Goal: Transaction & Acquisition: Purchase product/service

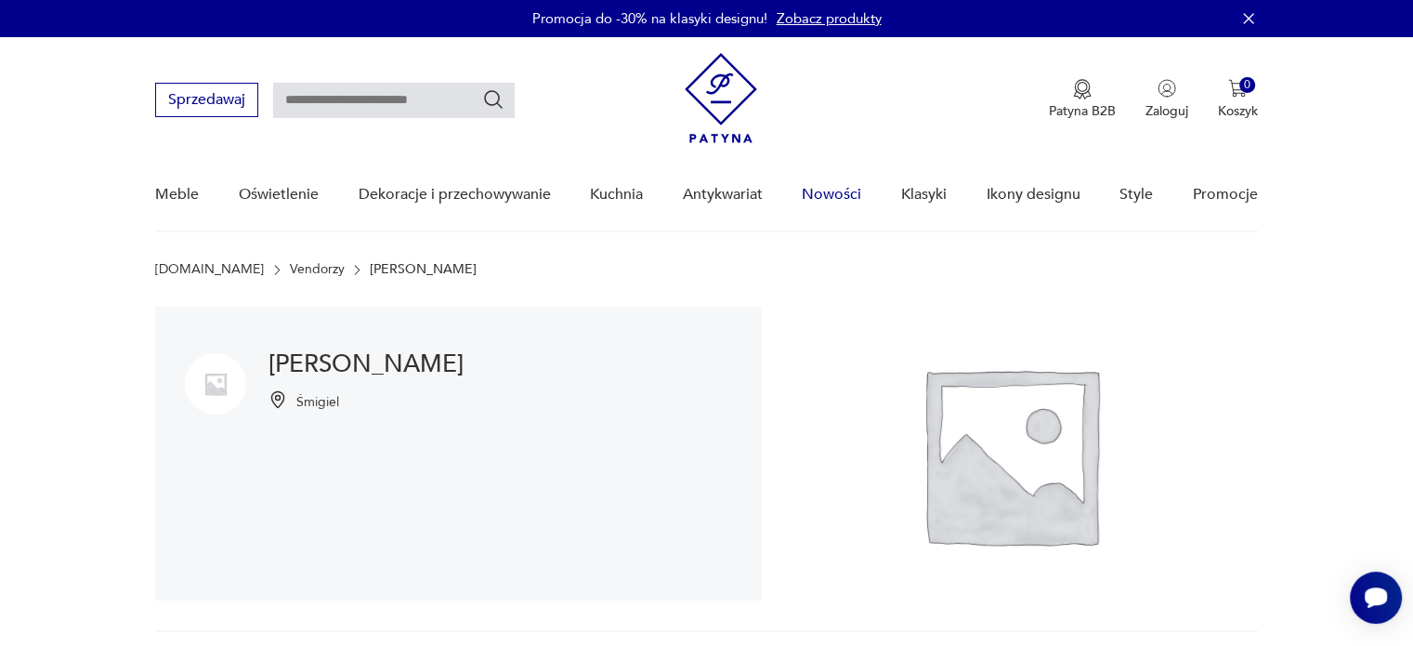
click at [849, 189] on link "Nowości" at bounding box center [831, 195] width 59 height 72
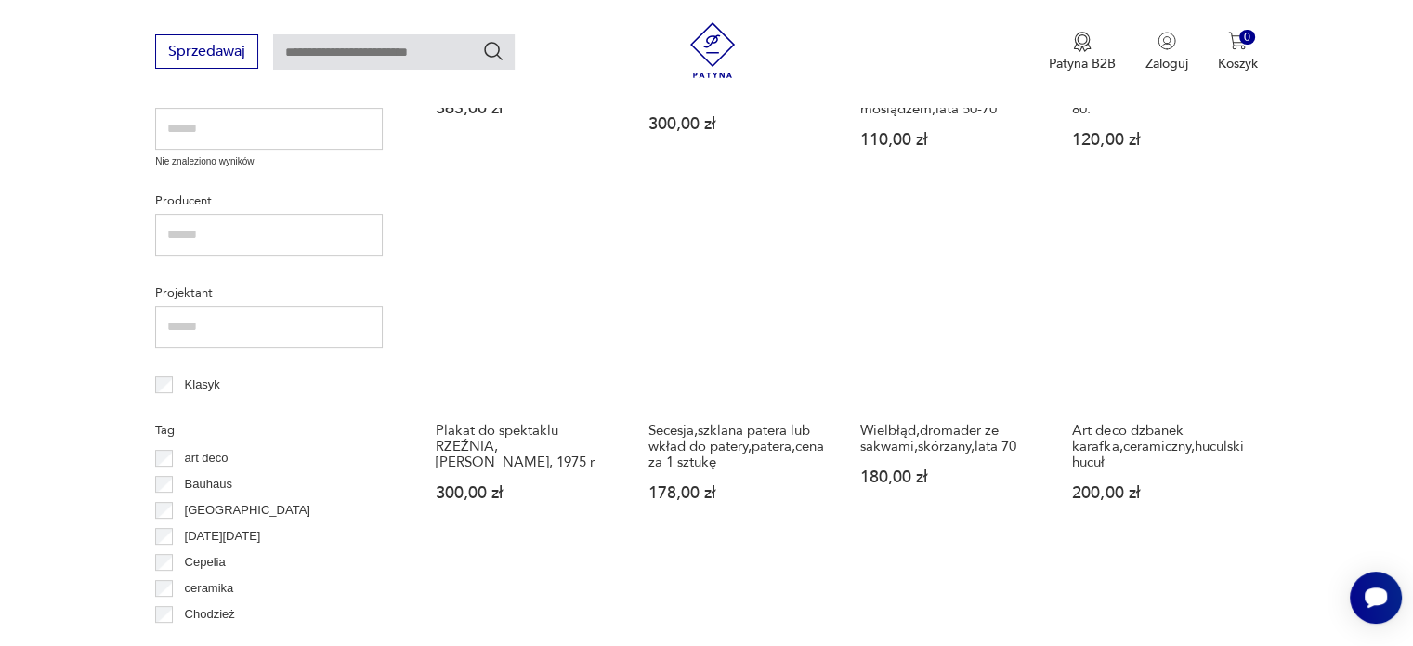
scroll to position [547, 0]
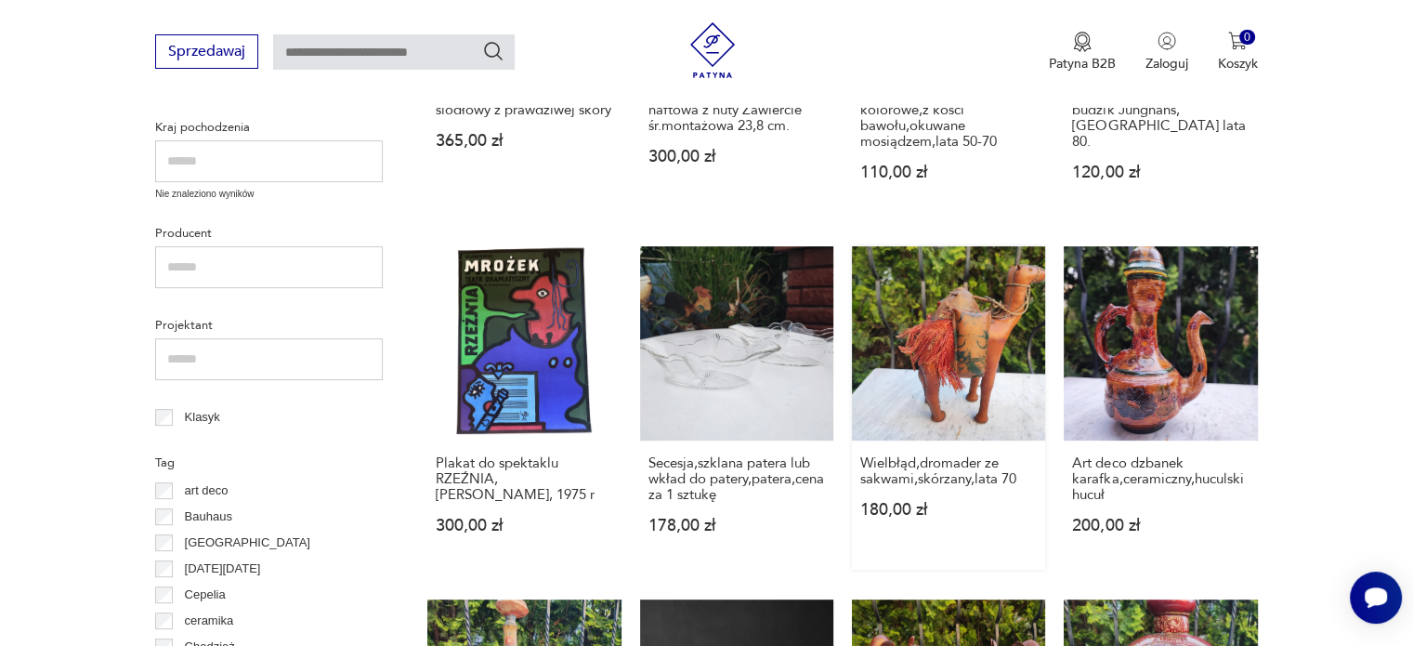
click at [914, 374] on link "Wielbłąd,dromader ze sakwami,skórzany,lata 70 180,00 zł" at bounding box center [948, 407] width 193 height 322
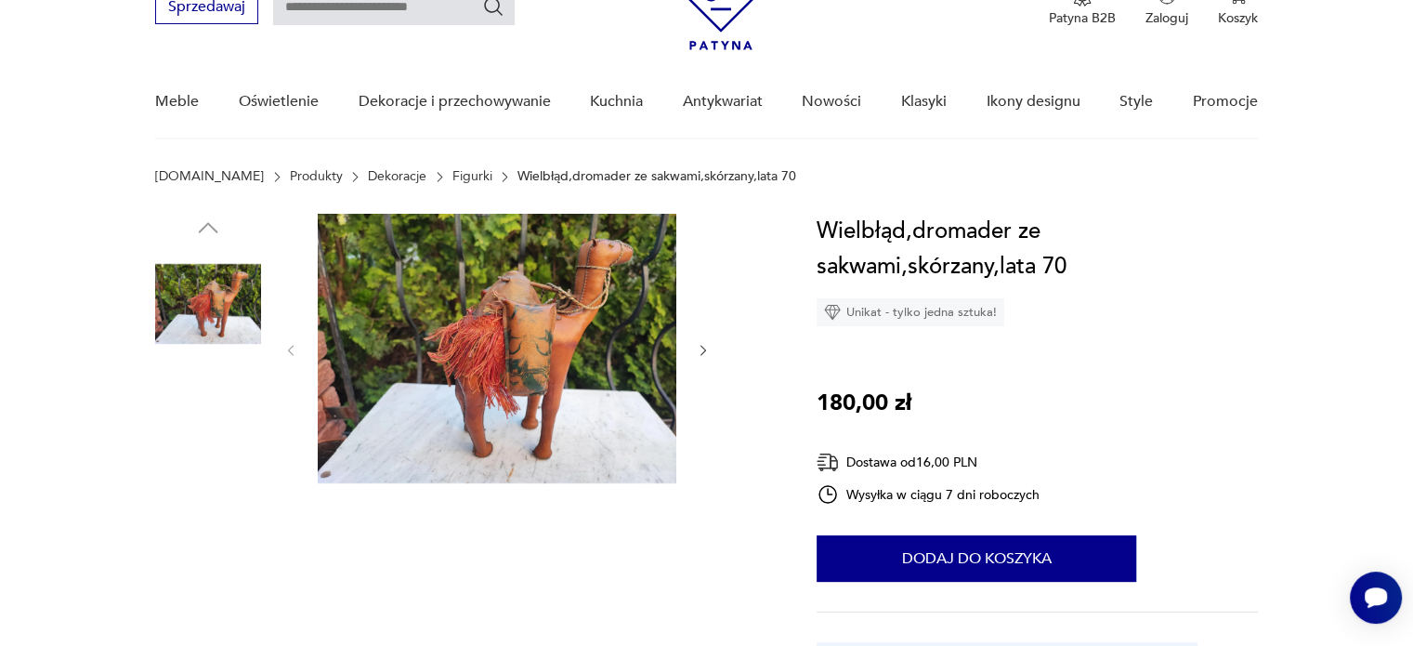
scroll to position [93, 0]
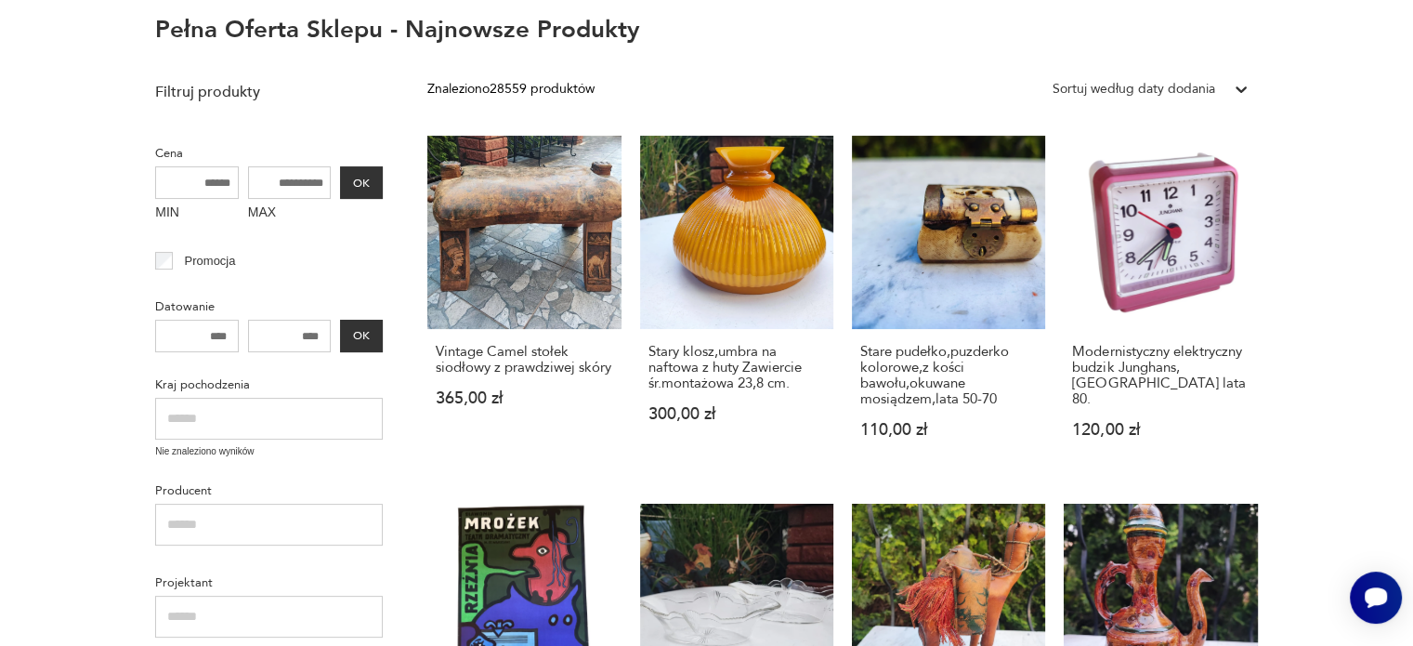
scroll to position [83, 0]
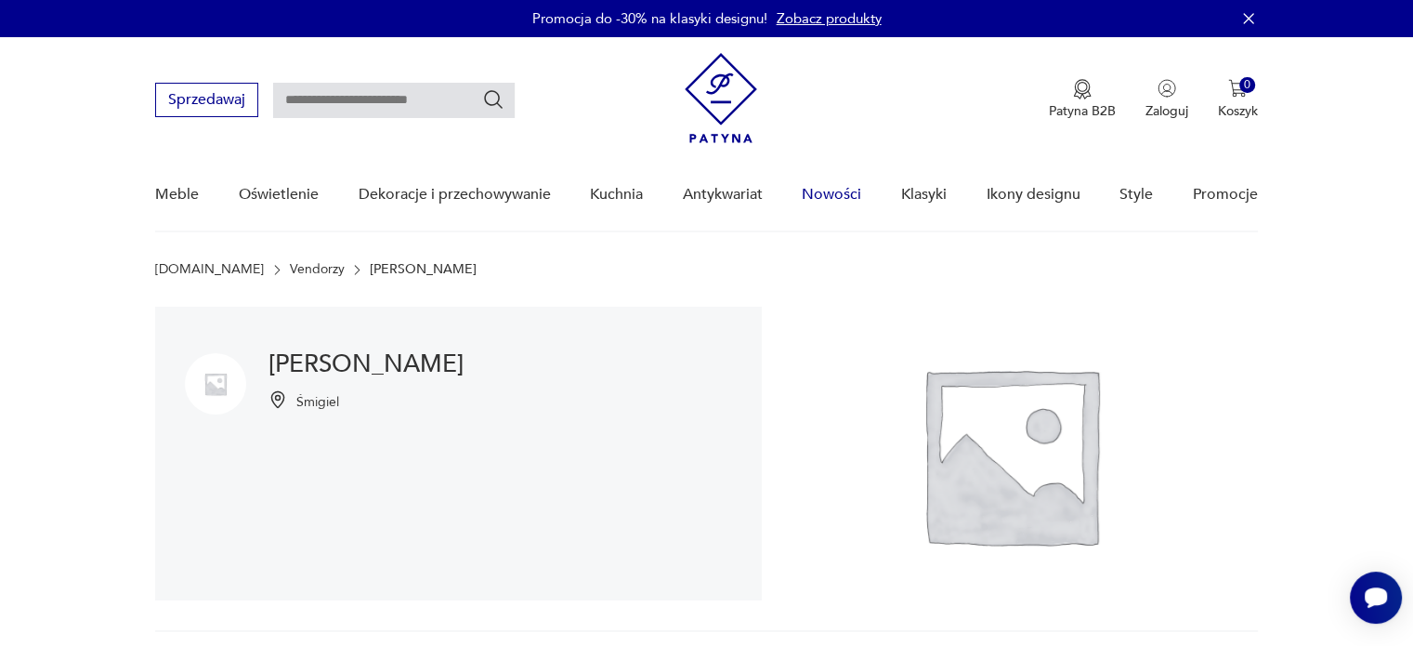
click at [806, 189] on link "Nowości" at bounding box center [831, 195] width 59 height 72
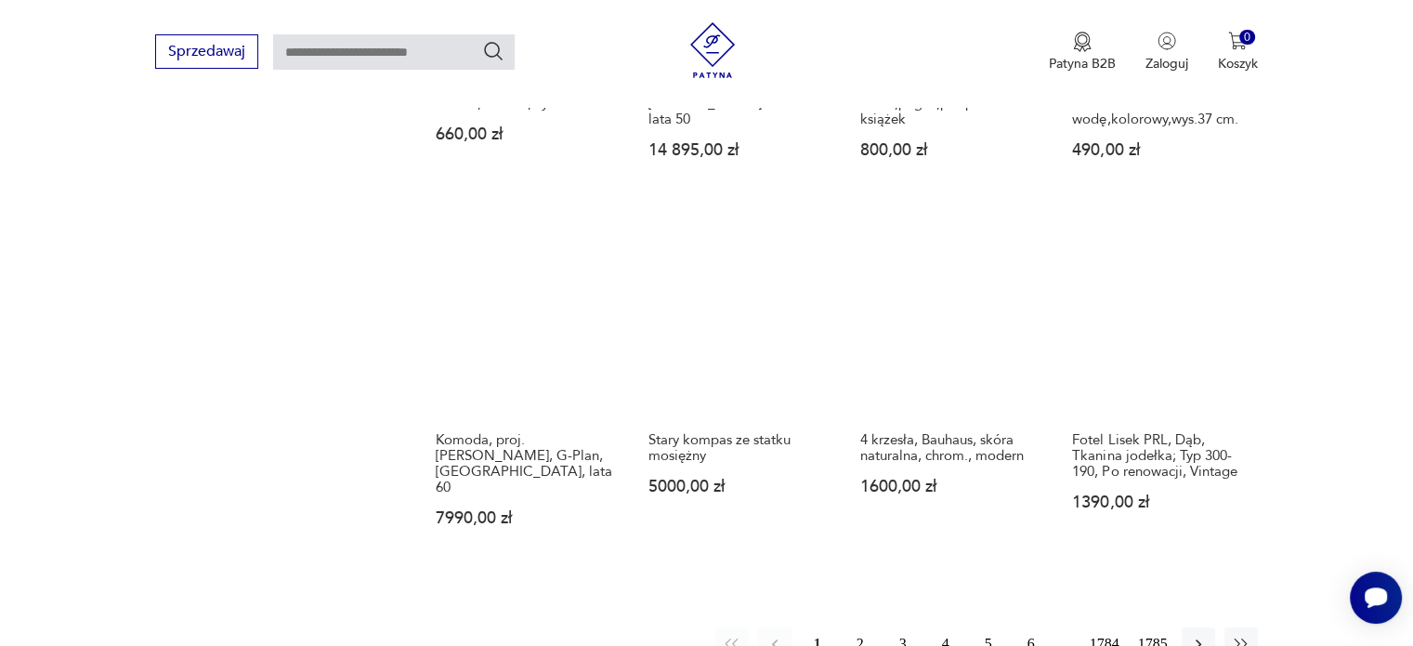
scroll to position [1569, 0]
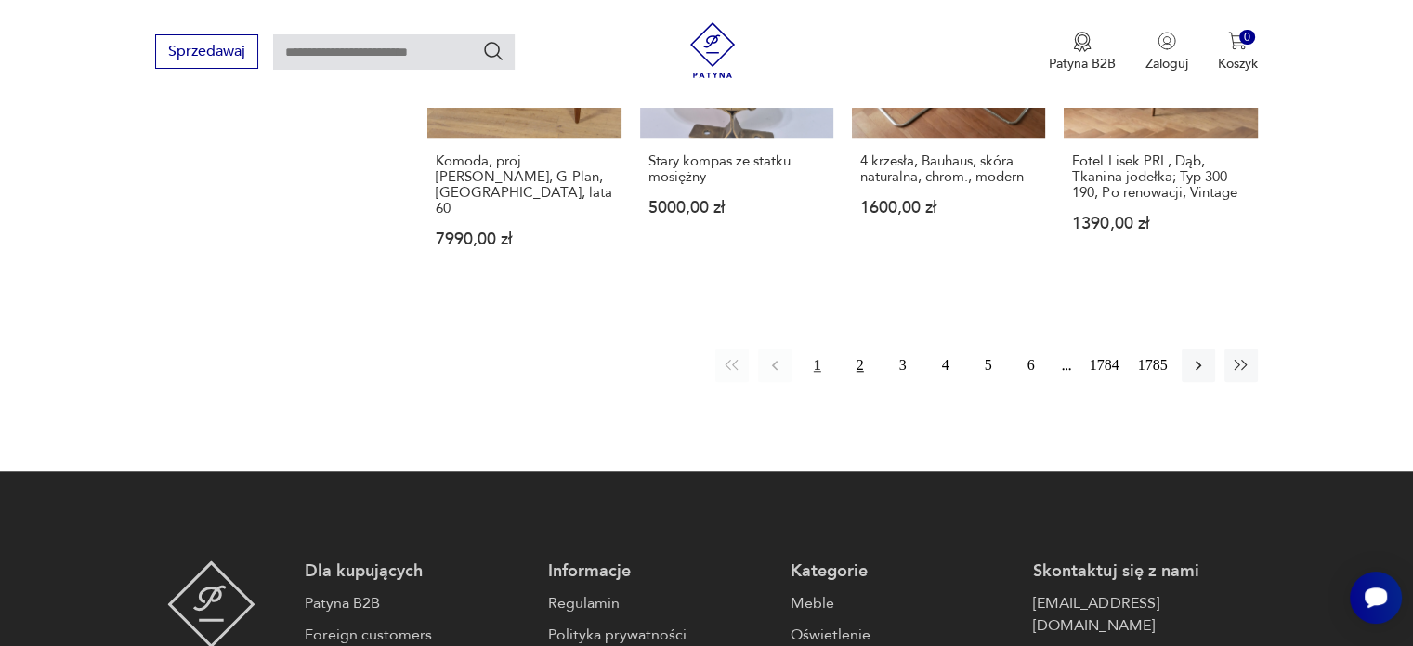
click at [859, 356] on button "2" at bounding box center [860, 364] width 33 height 33
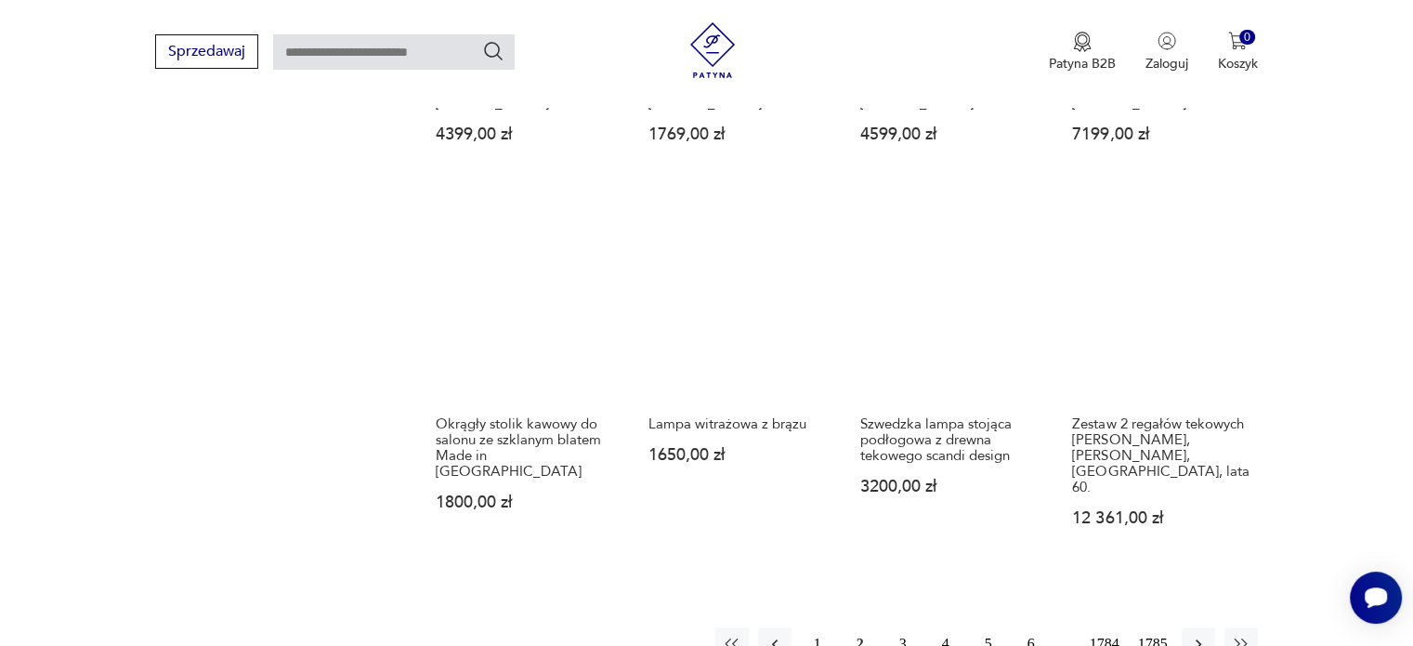
scroll to position [1569, 0]
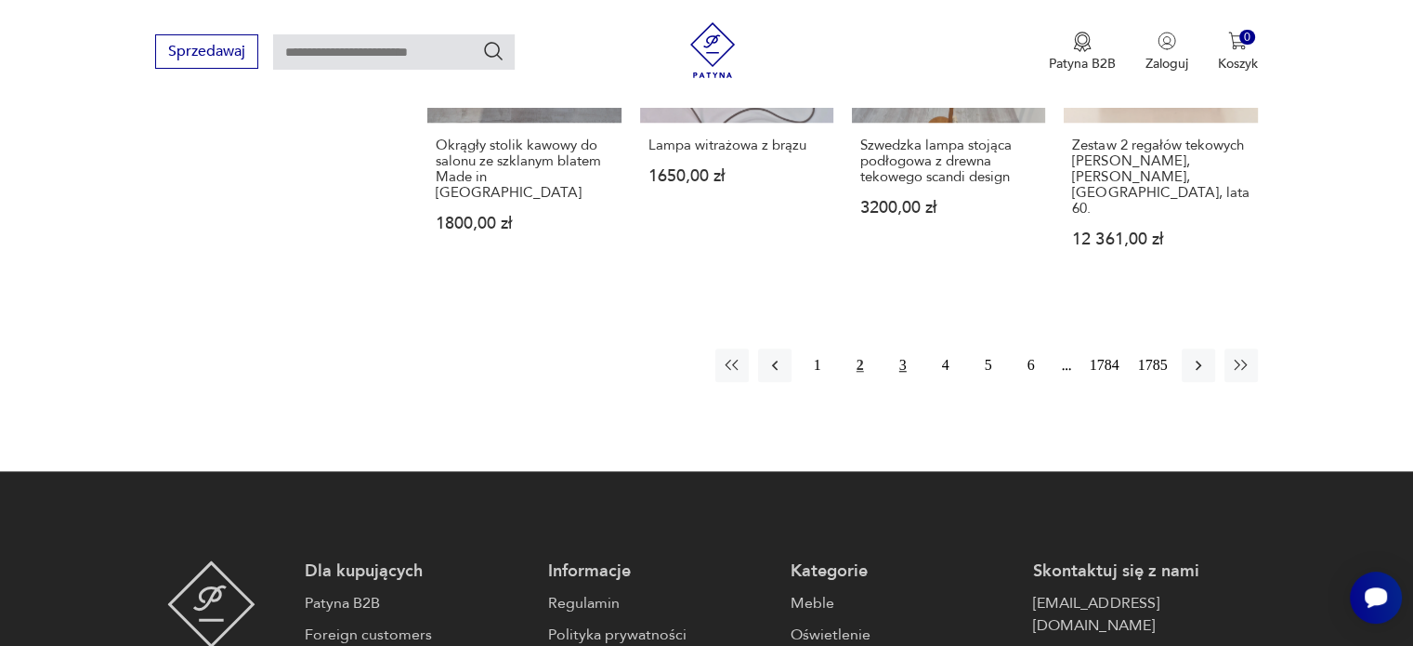
click at [902, 348] on button "3" at bounding box center [902, 364] width 33 height 33
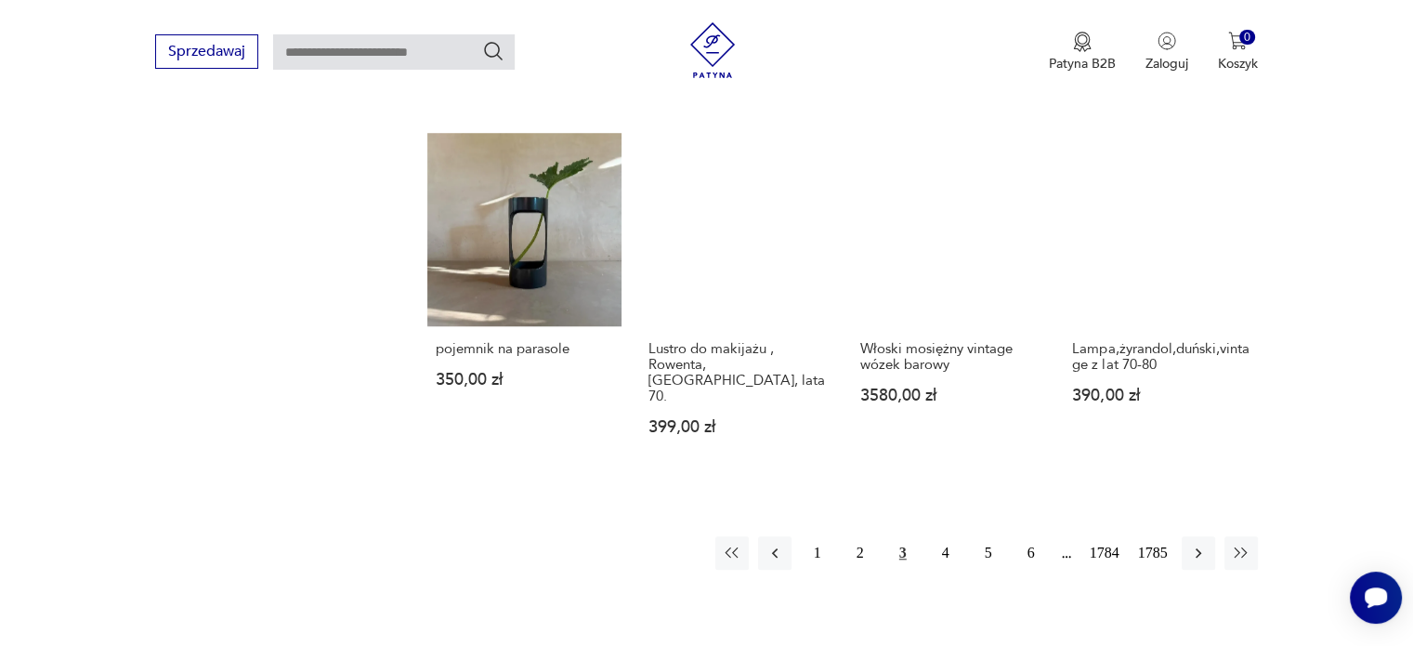
scroll to position [1012, 0]
